Goal: Task Accomplishment & Management: Manage account settings

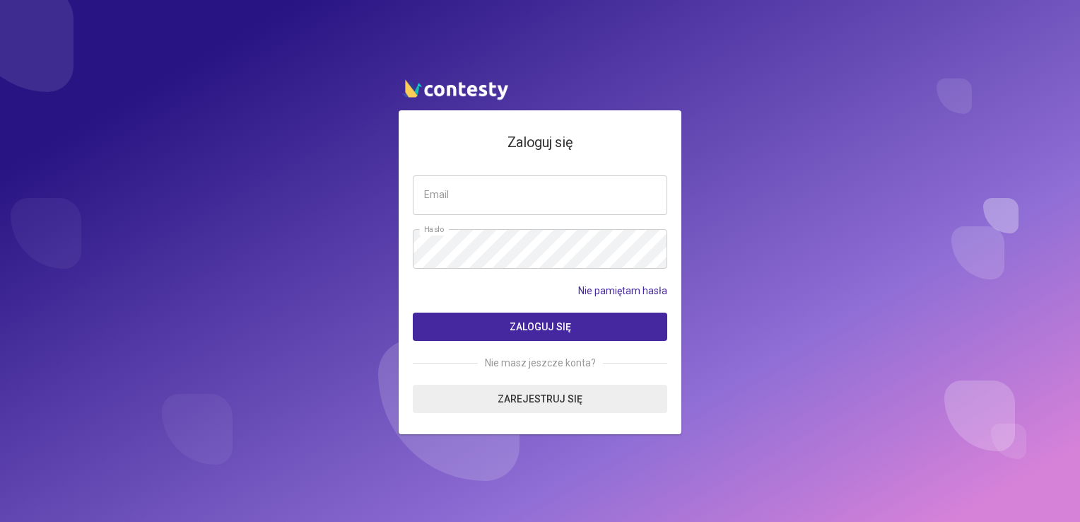
click at [482, 180] on input "email" at bounding box center [540, 195] width 254 height 40
click at [483, 189] on input "email" at bounding box center [540, 195] width 254 height 40
type input "**********"
click at [413, 312] on button "Zaloguj się" at bounding box center [540, 326] width 254 height 28
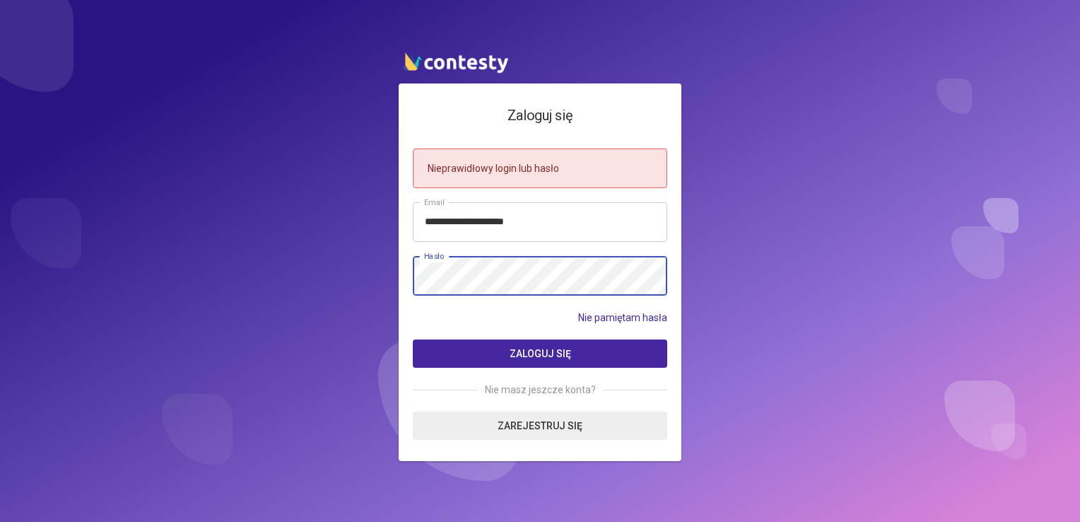
click at [79, 220] on div "**********" at bounding box center [540, 261] width 1080 height 522
click at [413, 339] on button "Zaloguj się" at bounding box center [540, 353] width 254 height 28
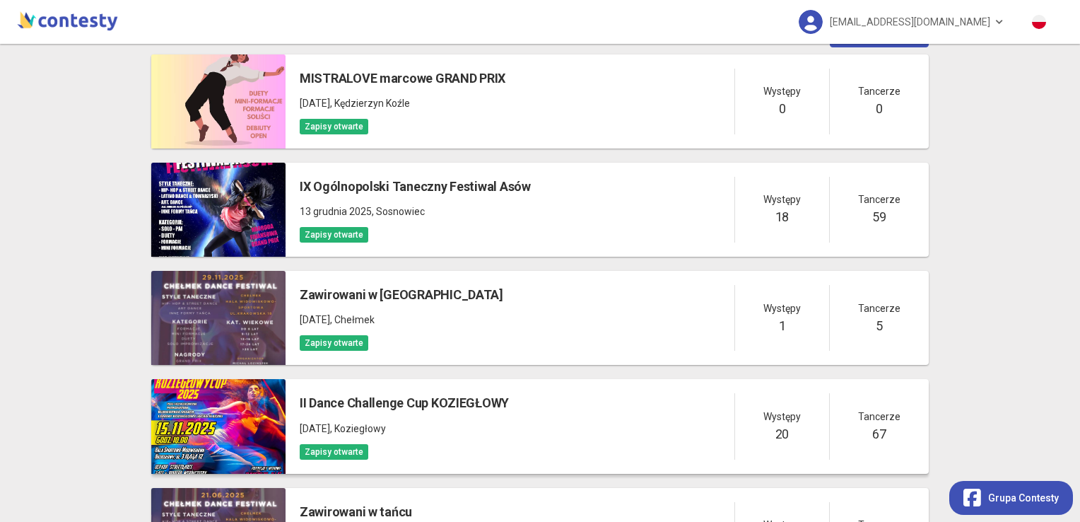
scroll to position [71, 0]
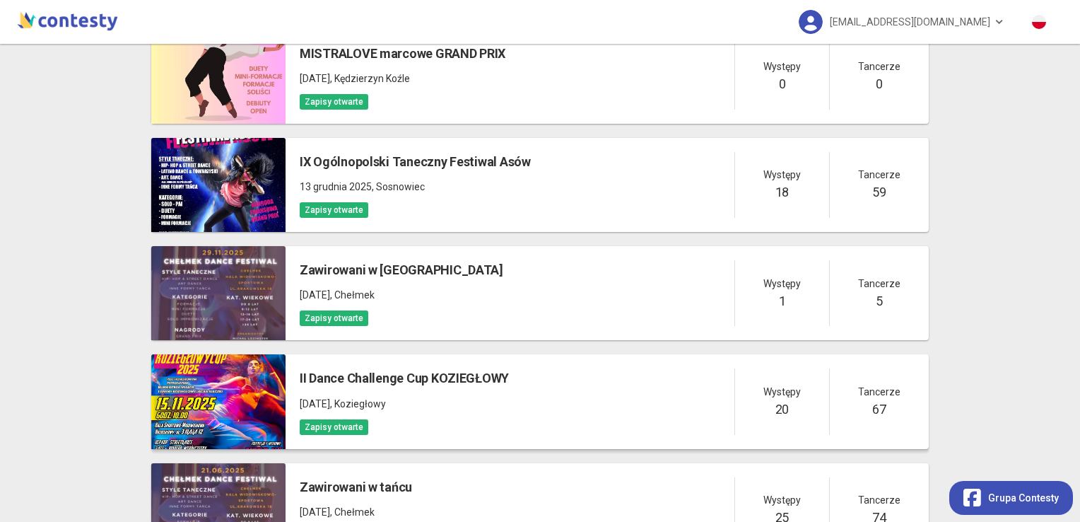
click at [402, 387] on h5 "II Dance Challenge Cup KOZIEGŁOWY" at bounding box center [404, 378] width 209 height 20
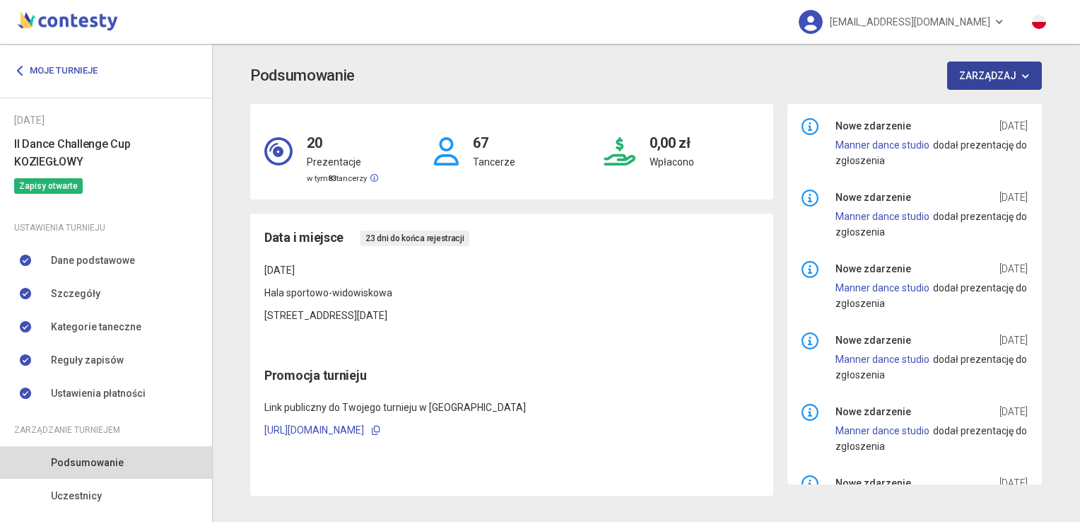
click at [970, 73] on button "Zarządzaj" at bounding box center [994, 75] width 95 height 28
click at [28, 70] on link "Moje turnieje" at bounding box center [61, 70] width 94 height 25
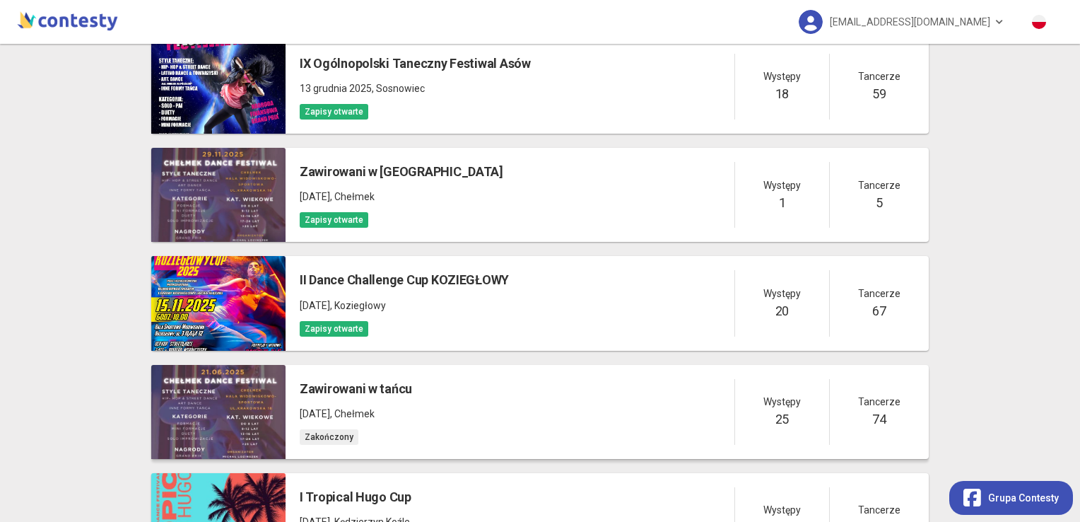
scroll to position [212, 0]
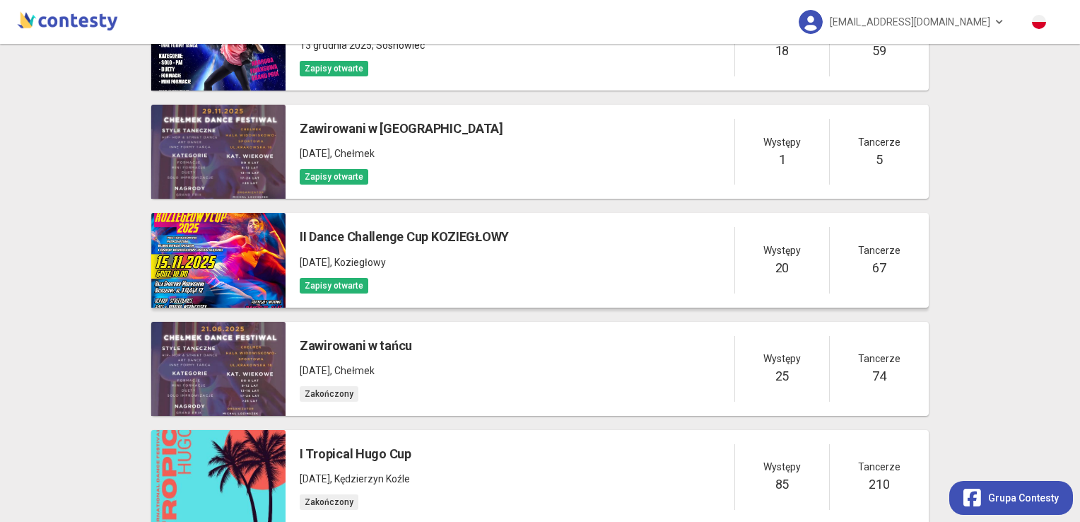
click at [205, 228] on div at bounding box center [218, 260] width 134 height 94
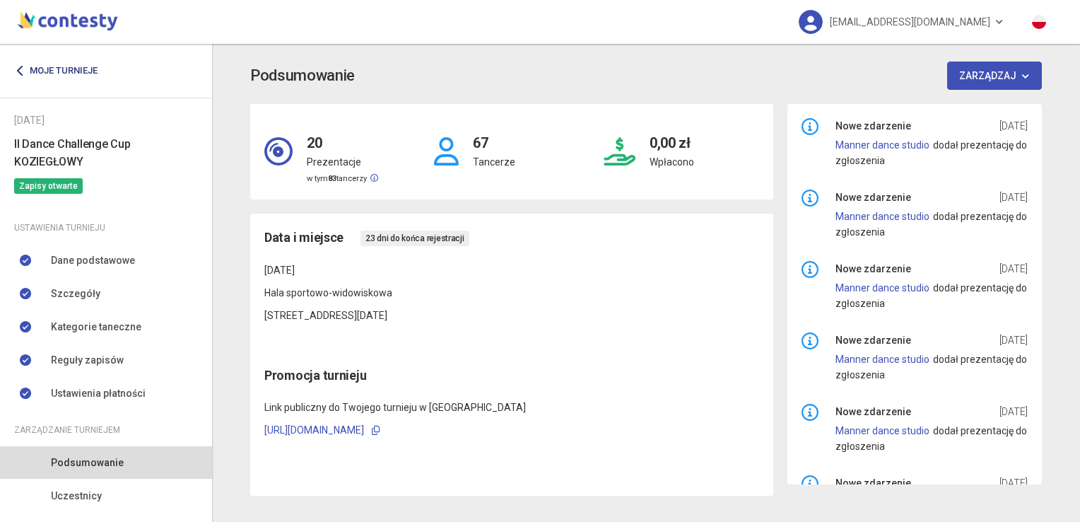
click at [73, 71] on link "Moje turnieje" at bounding box center [61, 70] width 94 height 25
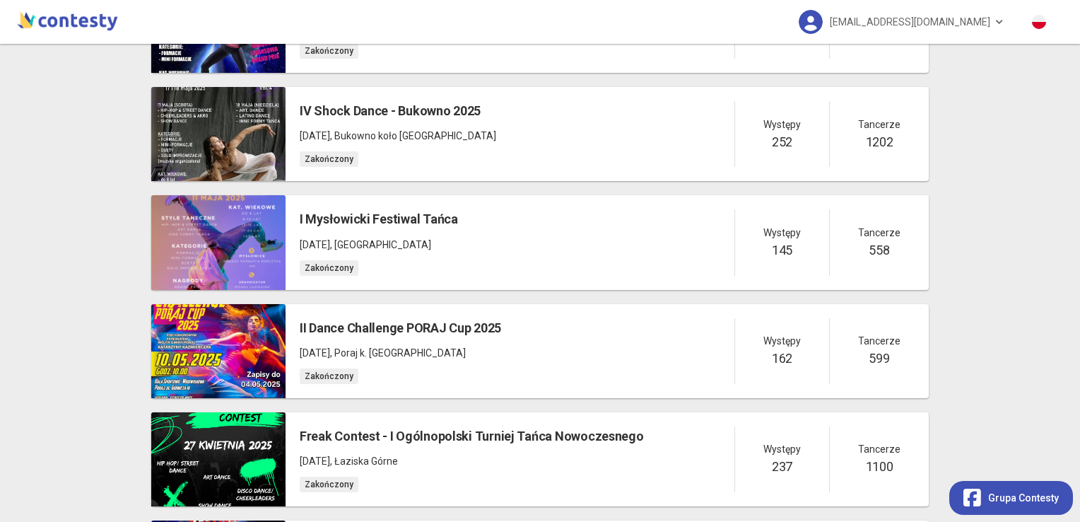
scroll to position [989, 0]
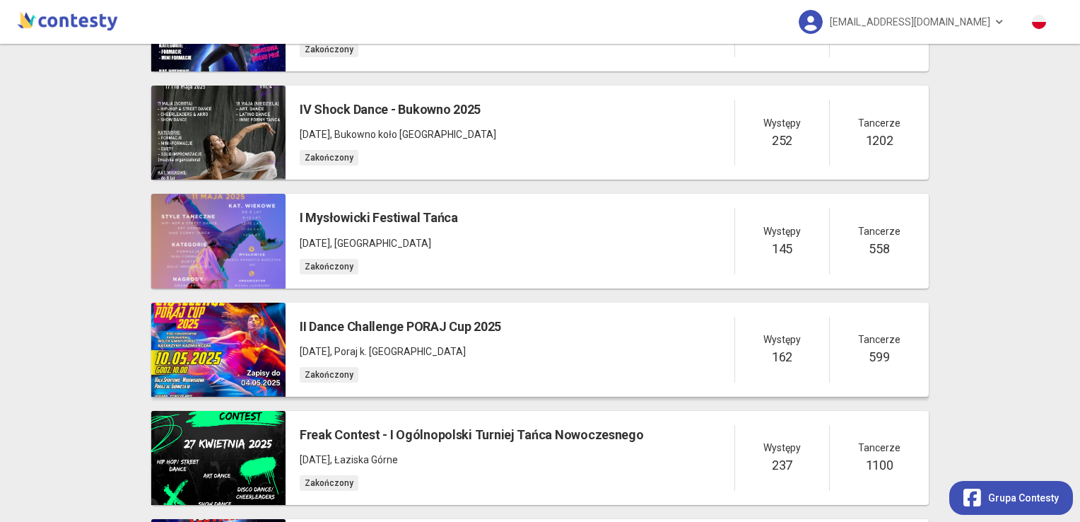
click at [189, 328] on div at bounding box center [218, 349] width 134 height 94
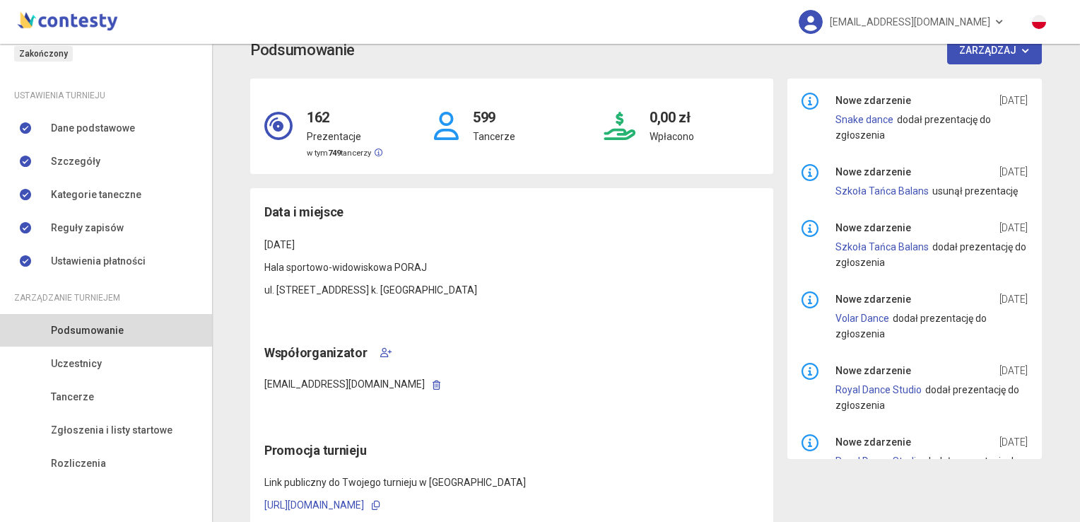
scroll to position [16, 0]
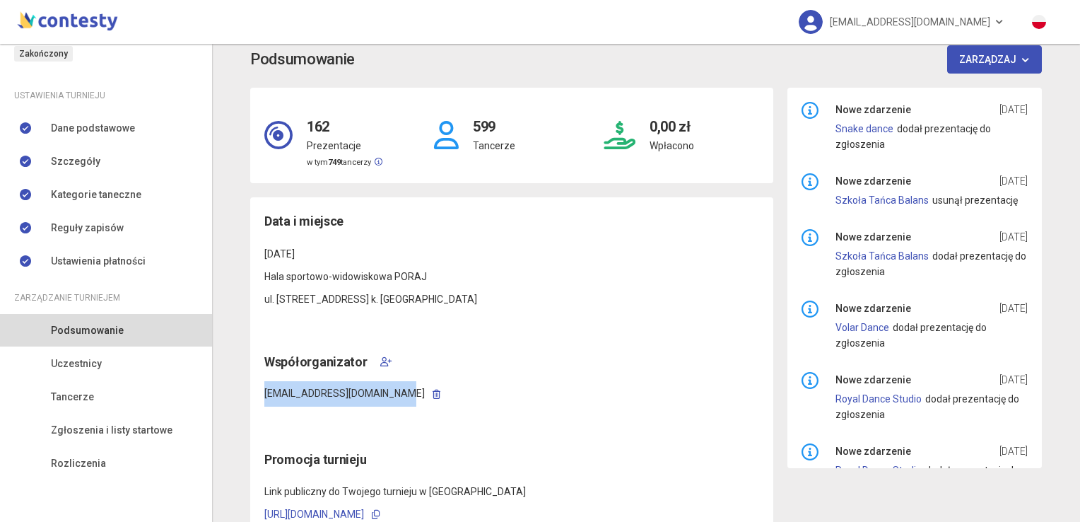
drag, startPoint x: 260, startPoint y: 390, endPoint x: 384, endPoint y: 399, distance: 124.7
click at [384, 399] on p "[EMAIL_ADDRESS][DOMAIN_NAME]" at bounding box center [511, 394] width 495 height 25
copy span "[EMAIL_ADDRESS][DOMAIN_NAME]"
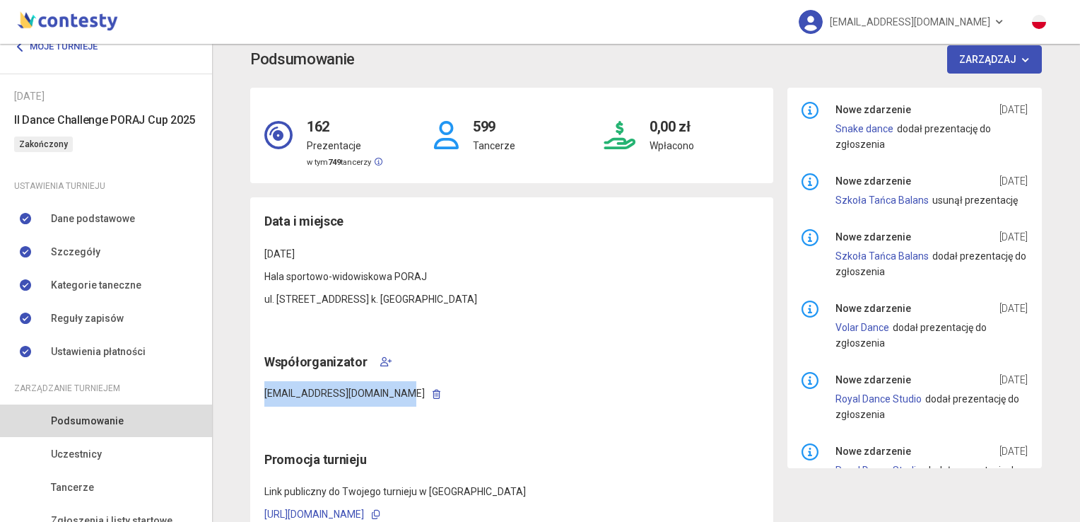
scroll to position [0, 0]
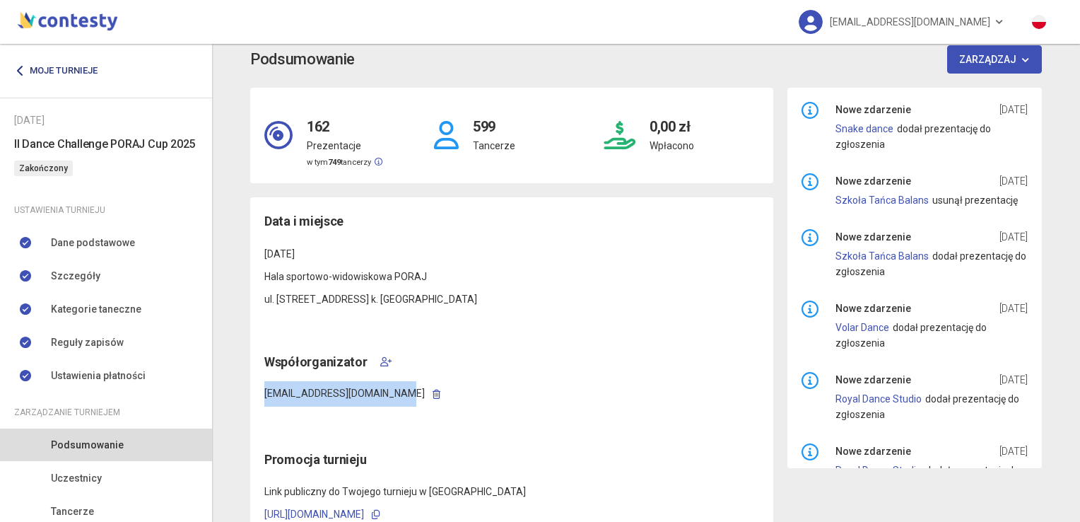
click at [23, 61] on link "Moje turnieje" at bounding box center [61, 70] width 94 height 25
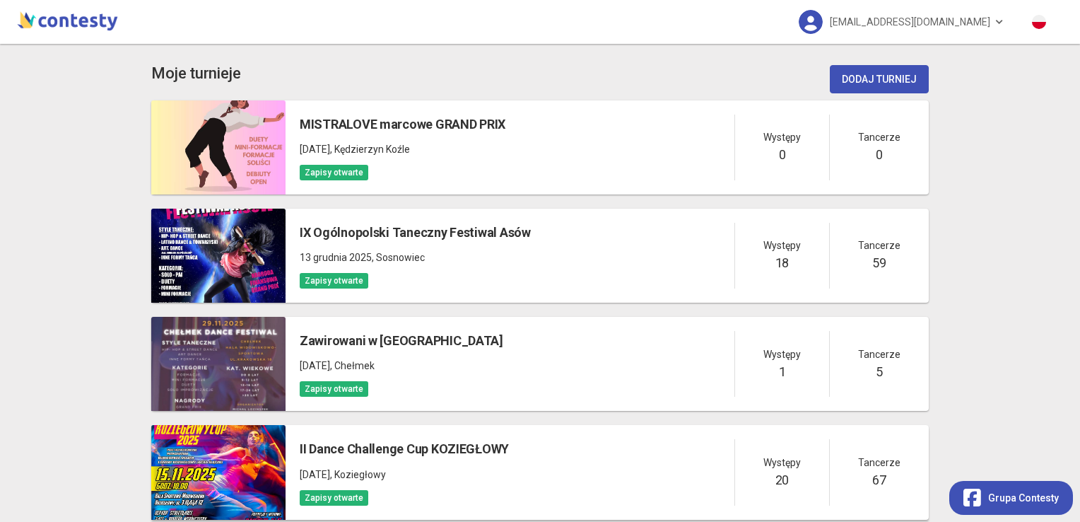
click at [269, 447] on div at bounding box center [218, 472] width 134 height 94
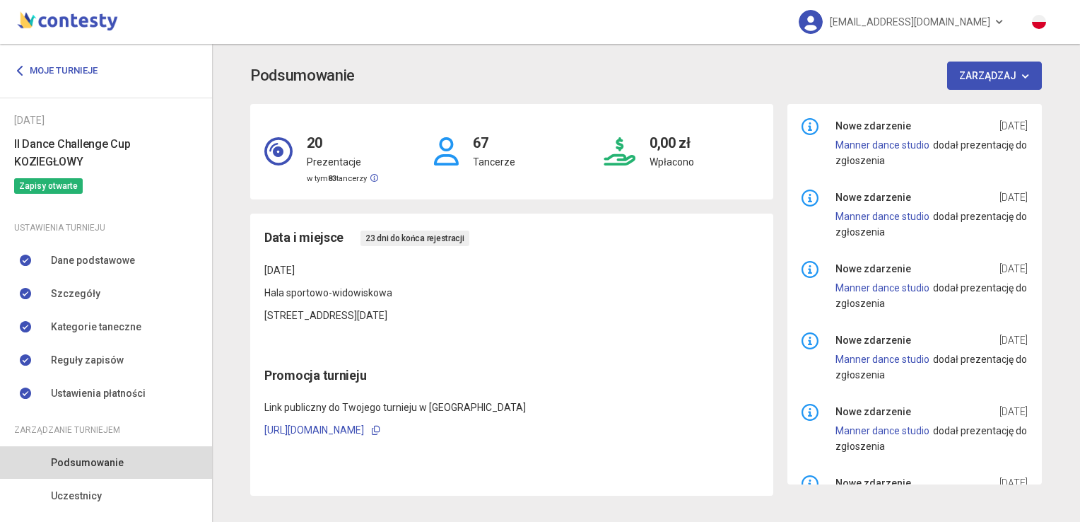
drag, startPoint x: 990, startPoint y: 96, endPoint x: 985, endPoint y: 90, distance: 8.0
click at [989, 95] on div "Podsumowanie Zarządzaj 20 Prezentacje w tym 83 tancerzy 67 Tancerze 0,00 zł Wpł…" at bounding box center [646, 278] width 806 height 434
click at [981, 87] on button "Zarządzaj" at bounding box center [994, 75] width 95 height 28
click at [994, 102] on link "Dodaj współorganizatora" at bounding box center [1016, 110] width 141 height 27
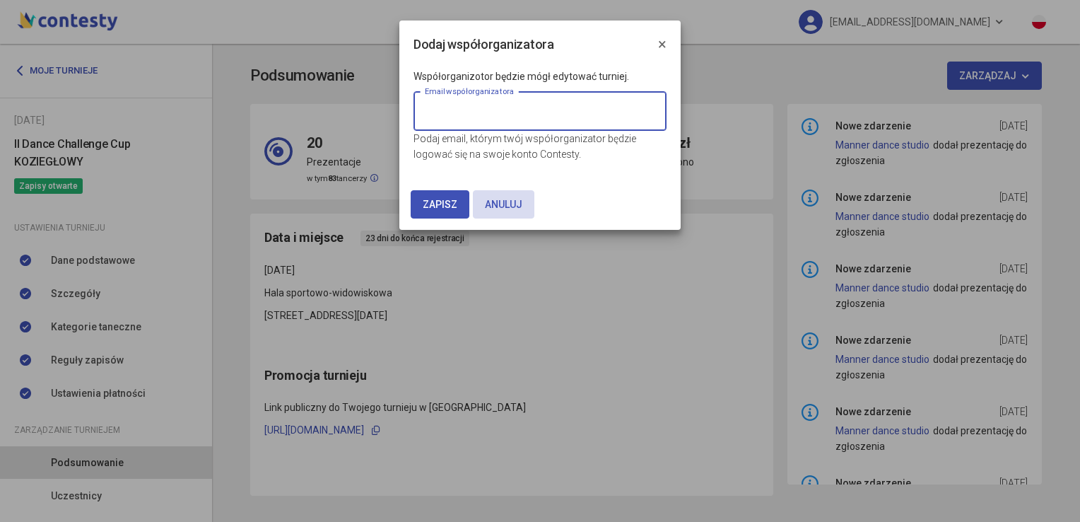
click at [452, 117] on input "email" at bounding box center [539, 111] width 253 height 40
click at [452, 118] on input "email" at bounding box center [539, 111] width 253 height 40
paste input "**********"
type input "**********"
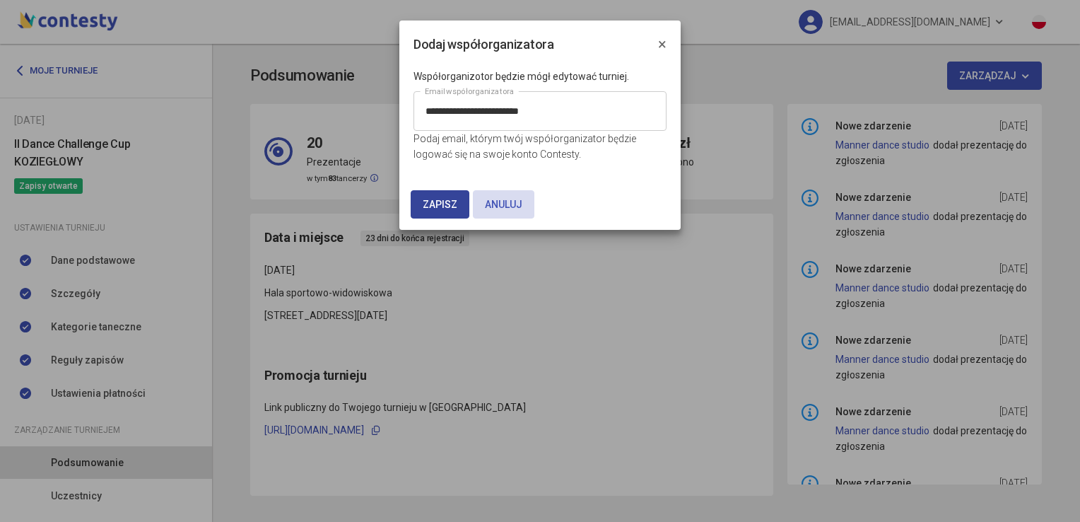
click at [450, 202] on span "Zapisz" at bounding box center [440, 204] width 35 height 11
